Goal: Task Accomplishment & Management: Manage account settings

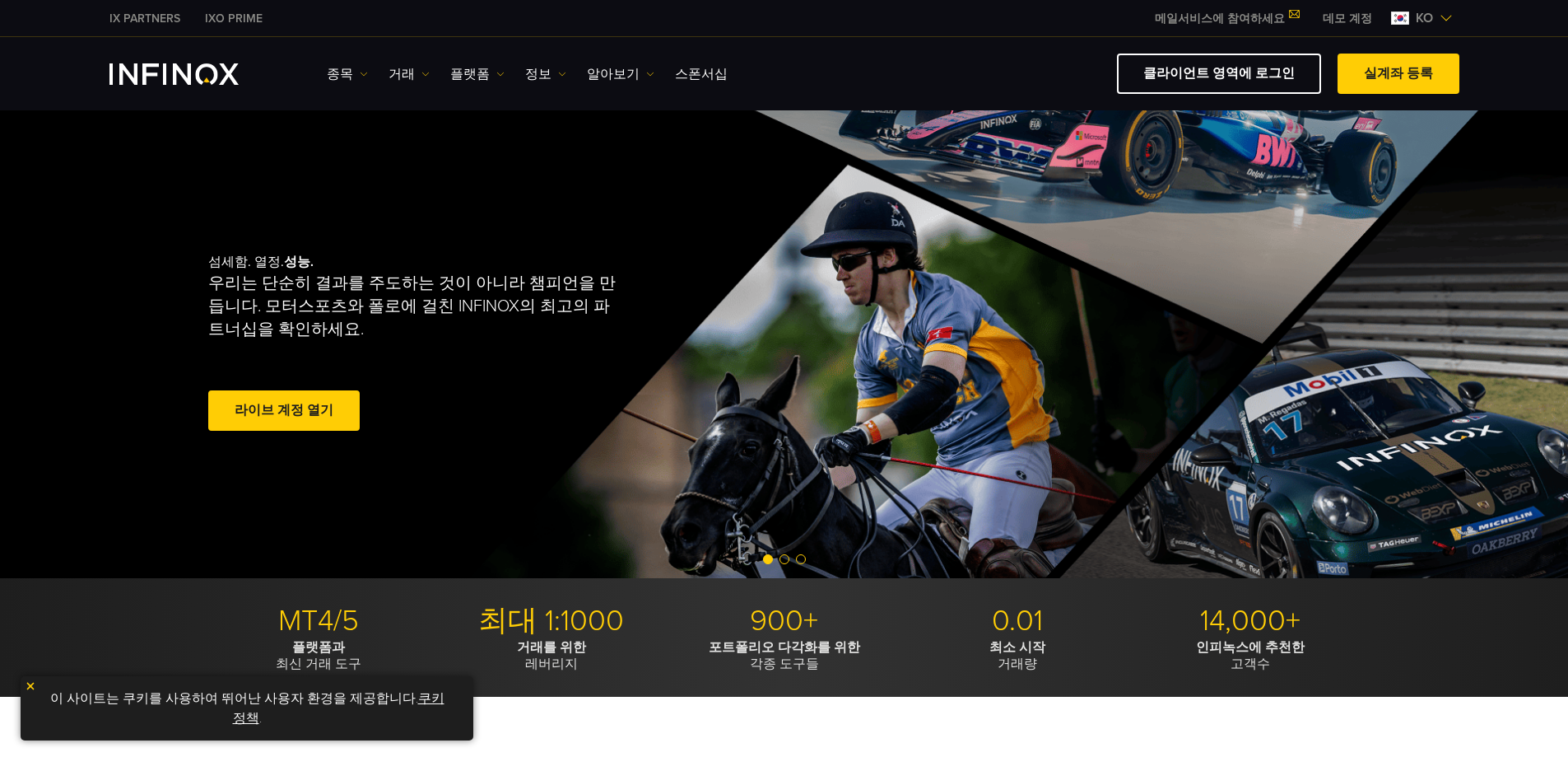
click at [284, 411] on span at bounding box center [284, 411] width 0 height 0
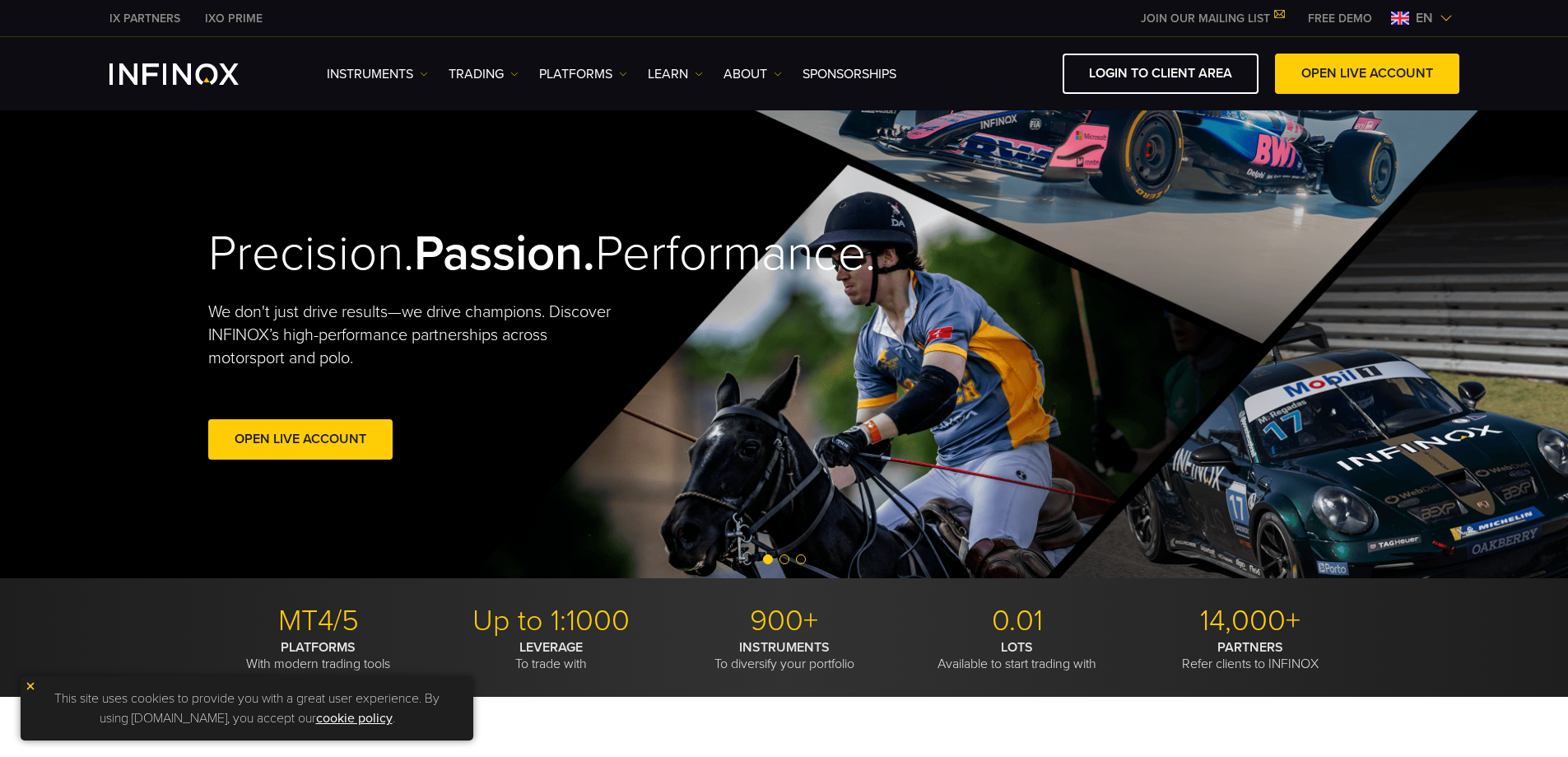
click at [1444, 12] on img at bounding box center [1446, 18] width 13 height 13
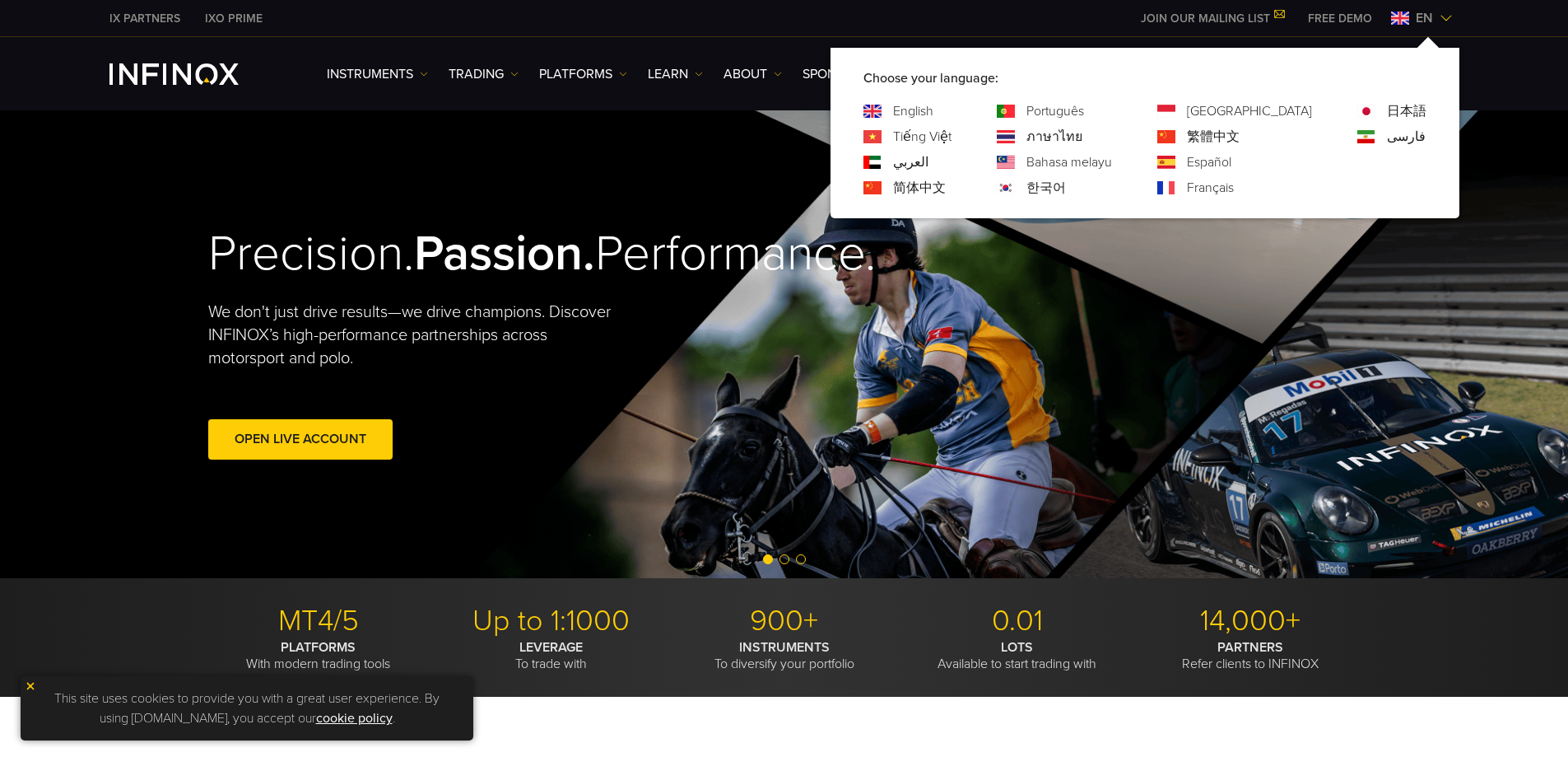
click at [1066, 188] on link "한국어" at bounding box center [1047, 188] width 40 height 20
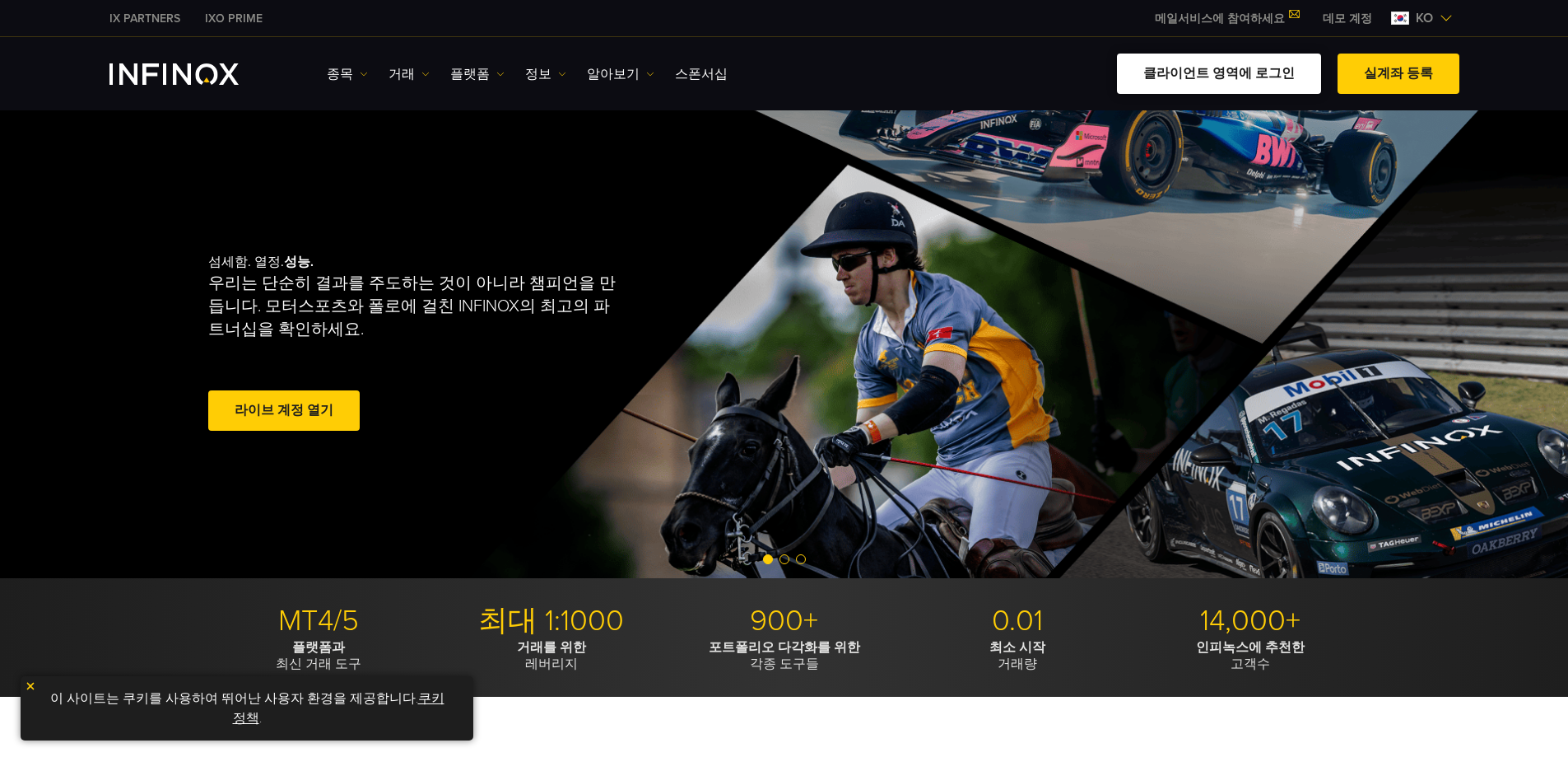
click at [1222, 79] on link "클라이언트 영역에 로그인" at bounding box center [1219, 74] width 205 height 40
